Goal: Task Accomplishment & Management: Complete application form

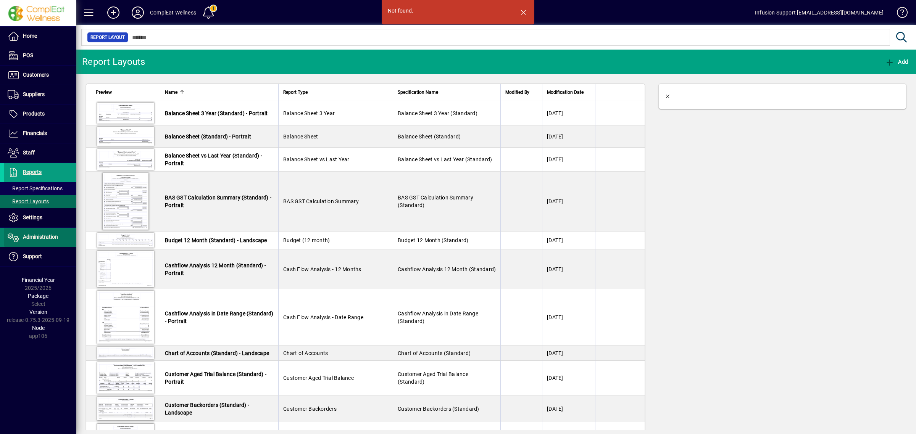
click at [39, 236] on span "Administration" at bounding box center [40, 237] width 35 height 6
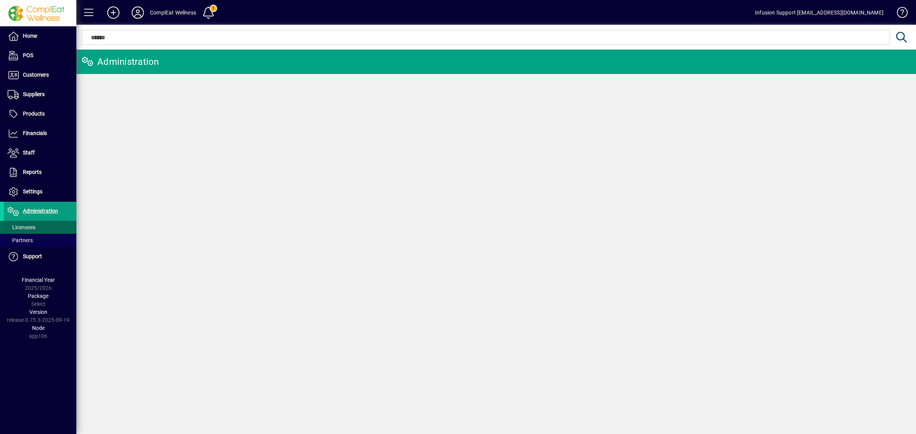
click at [35, 228] on span "Licensees" at bounding box center [22, 227] width 28 height 6
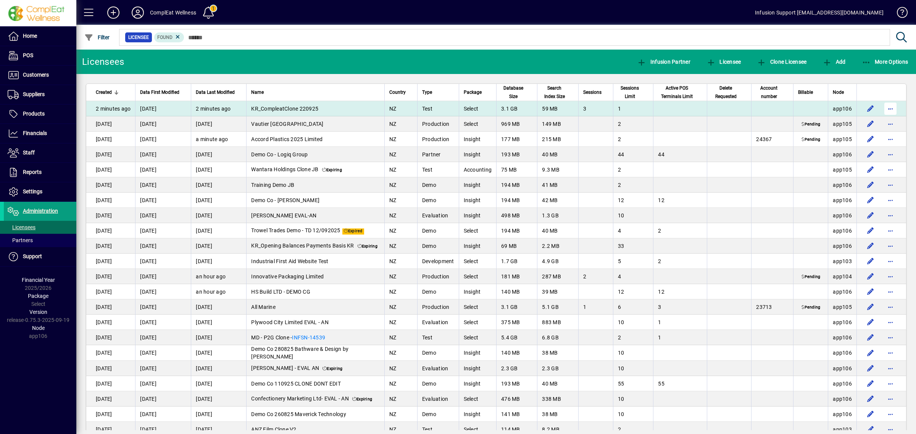
click at [884, 108] on span "button" at bounding box center [890, 109] width 18 height 18
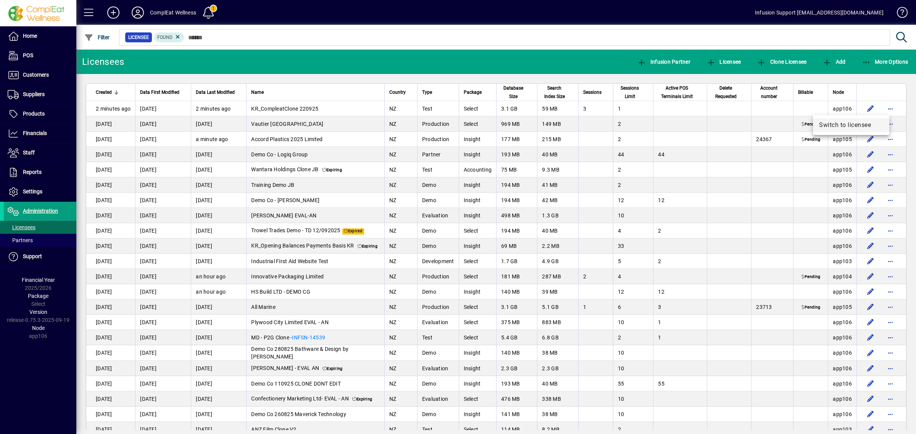
click at [862, 121] on span "Switch to licensee" at bounding box center [851, 125] width 64 height 9
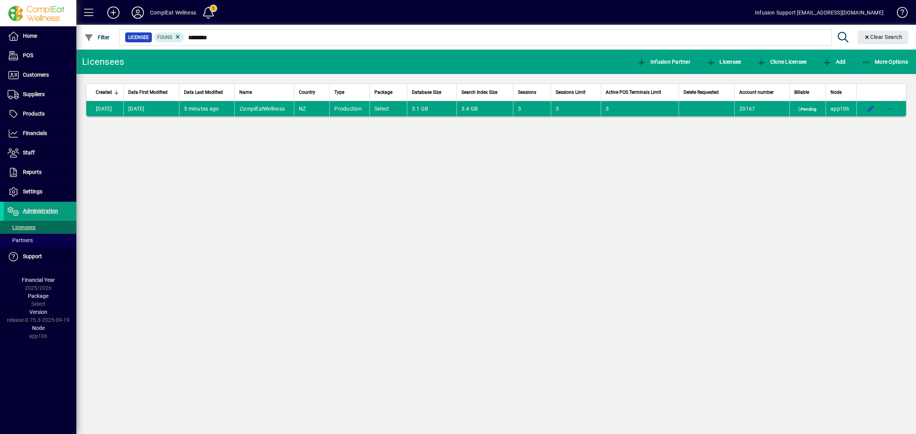
click at [639, 222] on div "Licensees Infusion Partner Licensee Clone Licensee Add More Options Created Dat…" at bounding box center [495, 242] width 839 height 385
drag, startPoint x: 438, startPoint y: 161, endPoint x: 494, endPoint y: 166, distance: 56.7
click at [452, 160] on div "Licensees Infusion Partner Licensee Clone Licensee Add More Options Created Dat…" at bounding box center [495, 242] width 839 height 385
click at [570, 184] on div "Licensees Infusion Partner Licensee Clone Licensee Add More Options Created Dat…" at bounding box center [495, 242] width 839 height 385
drag, startPoint x: 552, startPoint y: 214, endPoint x: 847, endPoint y: 100, distance: 316.1
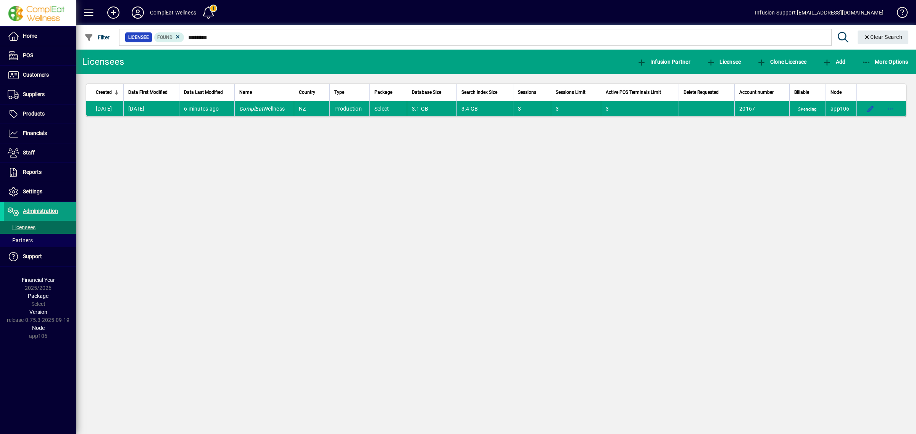
click at [729, 207] on div "Licensees Infusion Partner Licensee Clone Licensee Add More Options Created Dat…" at bounding box center [495, 242] width 839 height 385
click at [886, 106] on span "button" at bounding box center [890, 109] width 18 height 18
drag, startPoint x: 626, startPoint y: 177, endPoint x: 461, endPoint y: 132, distance: 171.7
click at [621, 174] on div at bounding box center [458, 217] width 916 height 434
click at [268, 188] on div "Licensees Infusion Partner Licensee Clone Licensee Add More Options Created Dat…" at bounding box center [495, 242] width 839 height 385
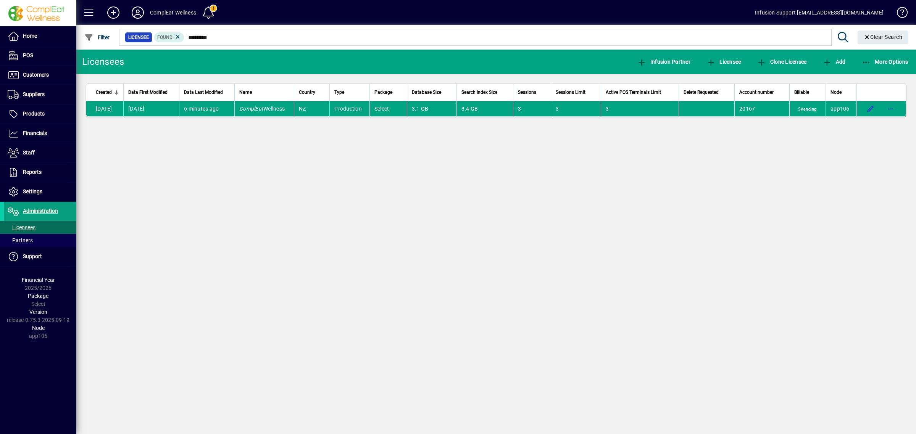
drag, startPoint x: 214, startPoint y: 252, endPoint x: 273, endPoint y: 237, distance: 60.4
click at [214, 252] on div "Licensees Infusion Partner Licensee Clone Licensee Add More Options Created Dat…" at bounding box center [495, 242] width 839 height 385
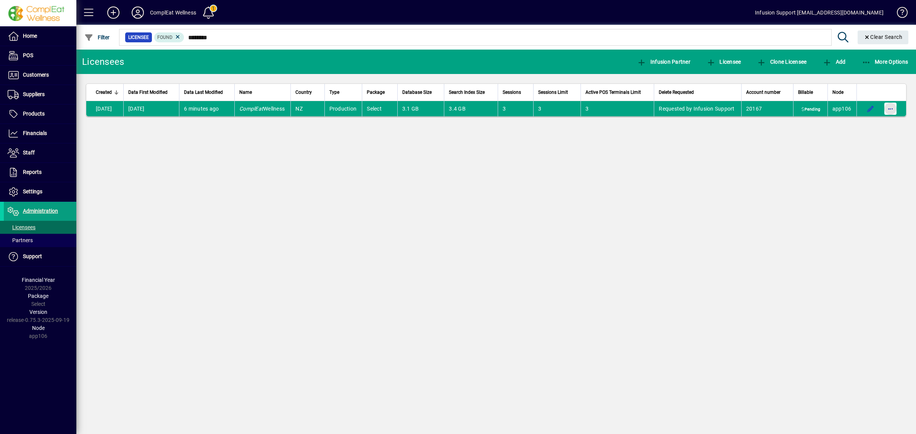
click at [889, 107] on span "button" at bounding box center [890, 109] width 18 height 18
click at [855, 137] on span "Cancel deletion of licensee" at bounding box center [849, 138] width 81 height 9
click at [887, 108] on span "button" at bounding box center [890, 109] width 18 height 18
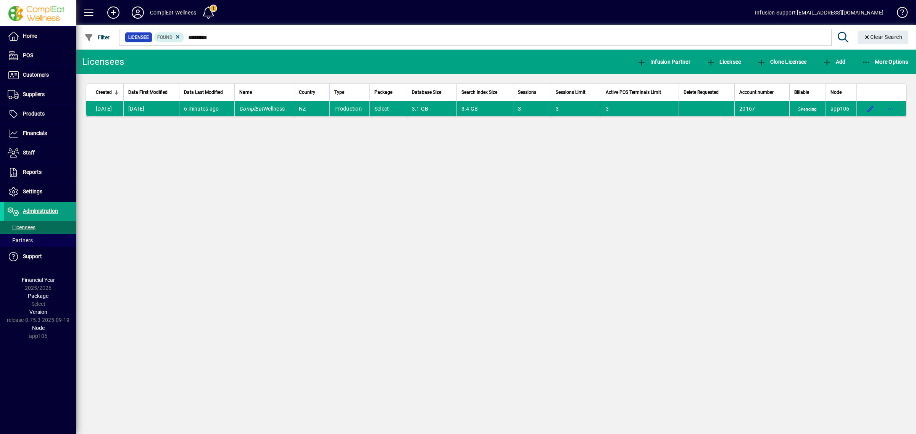
click at [453, 233] on div "Licensees Infusion Partner Licensee Clone Licensee Add More Options Created Dat…" at bounding box center [495, 242] width 839 height 385
click at [781, 59] on span "Clone Licensee" at bounding box center [782, 62] width 50 height 6
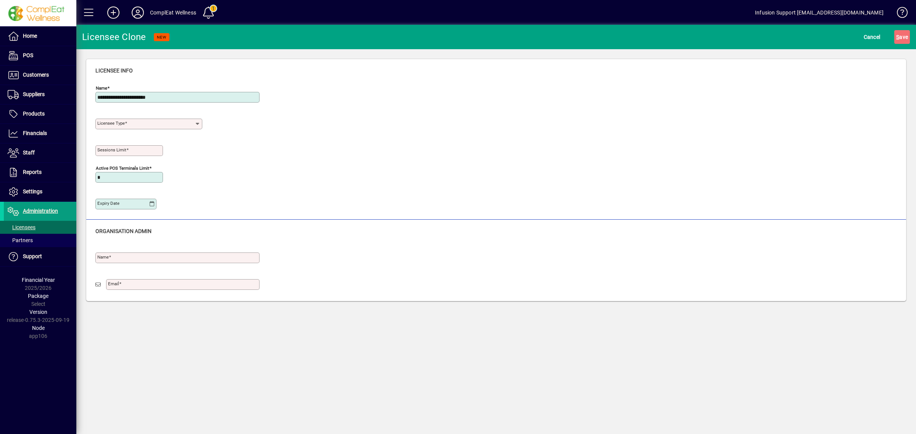
drag, startPoint x: 163, startPoint y: 95, endPoint x: 189, endPoint y: 94, distance: 26.3
click at [168, 94] on input "**********" at bounding box center [178, 97] width 162 height 6
type input "**********"
click at [153, 124] on input "Licensee Type" at bounding box center [145, 124] width 97 height 6
click at [119, 169] on div "Test" at bounding box center [117, 169] width 33 height 8
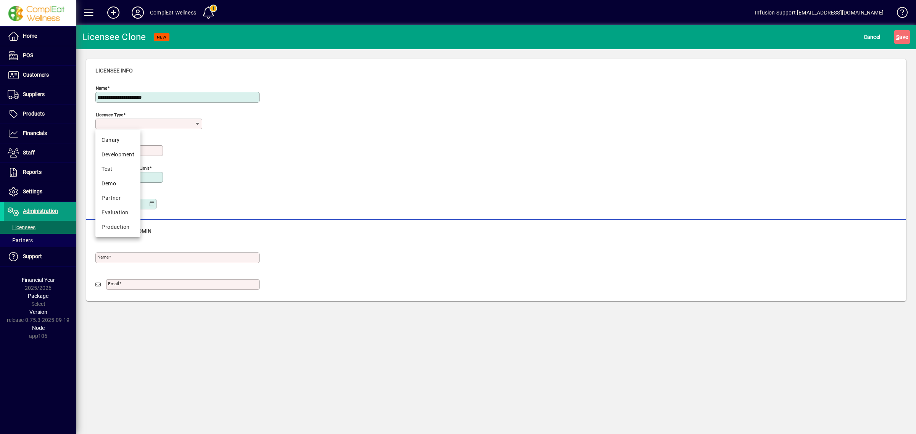
type input "****"
click at [123, 153] on mat-label "Sessions Limit" at bounding box center [111, 149] width 29 height 5
click at [123, 153] on input "Sessions Limit" at bounding box center [129, 151] width 65 height 6
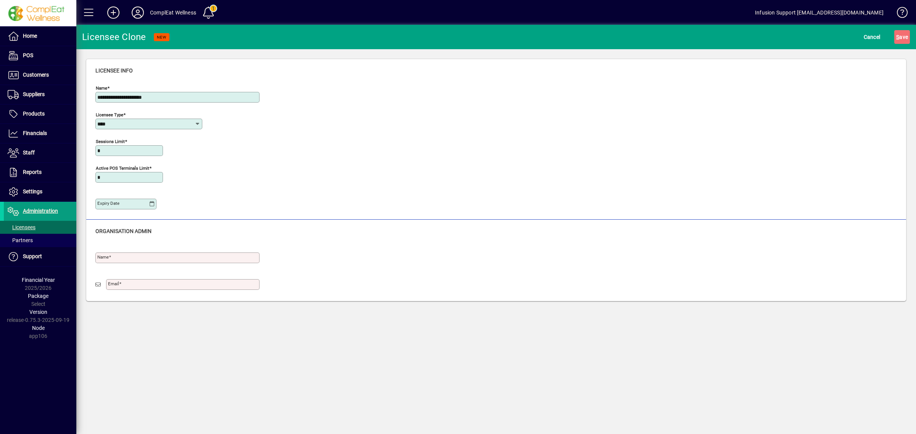
type input "*"
click at [113, 258] on input "Name" at bounding box center [178, 258] width 162 height 6
type input "*******"
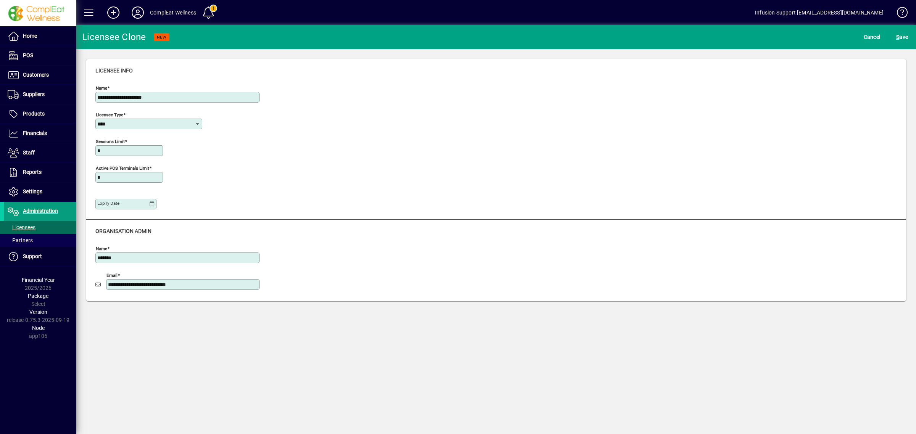
type input "**********"
drag, startPoint x: 679, startPoint y: 118, endPoint x: 843, endPoint y: 100, distance: 164.7
click at [686, 120] on div "**********" at bounding box center [495, 149] width 801 height 134
click at [899, 33] on span "S ave" at bounding box center [902, 37] width 12 height 12
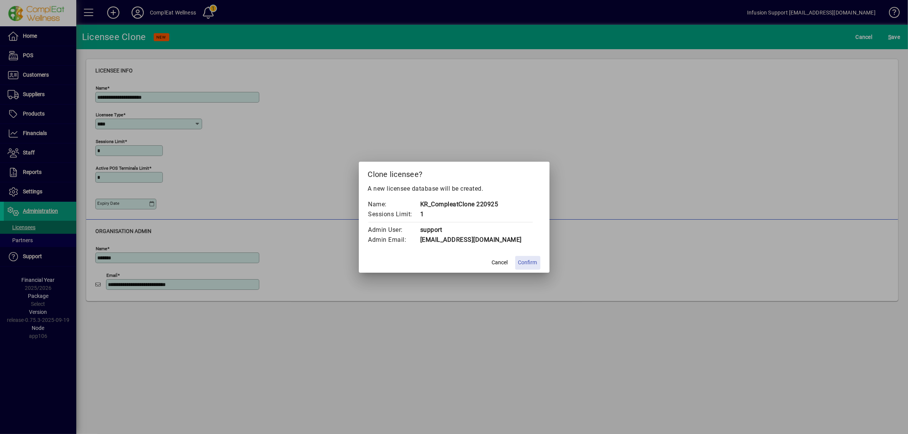
click at [528, 262] on span "Confirm" at bounding box center [527, 263] width 19 height 8
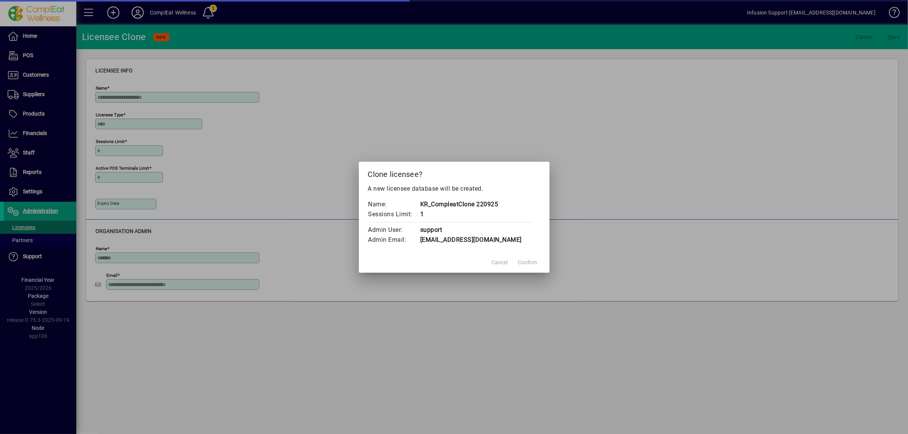
type input "********"
